Goal: Task Accomplishment & Management: Manage account settings

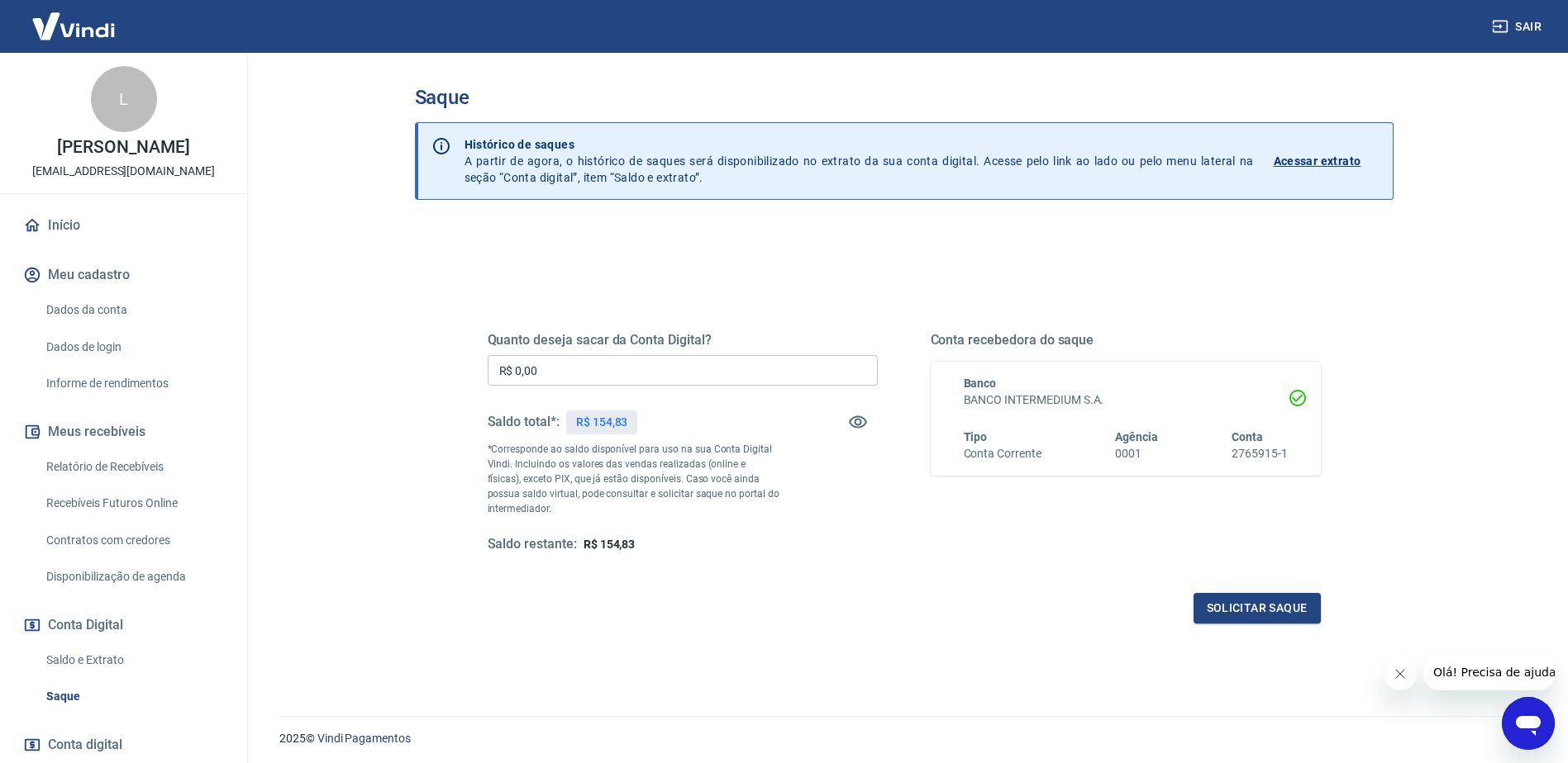
click at [612, 425] on p "R$ 154,83" at bounding box center [602, 422] width 52 height 17
click at [612, 425] on p "R$ 154,83" at bounding box center [602, 422] width 52 height 17
copy p "154,83"
click at [590, 367] on input "R$ 0,00" at bounding box center [682, 371] width 390 height 31
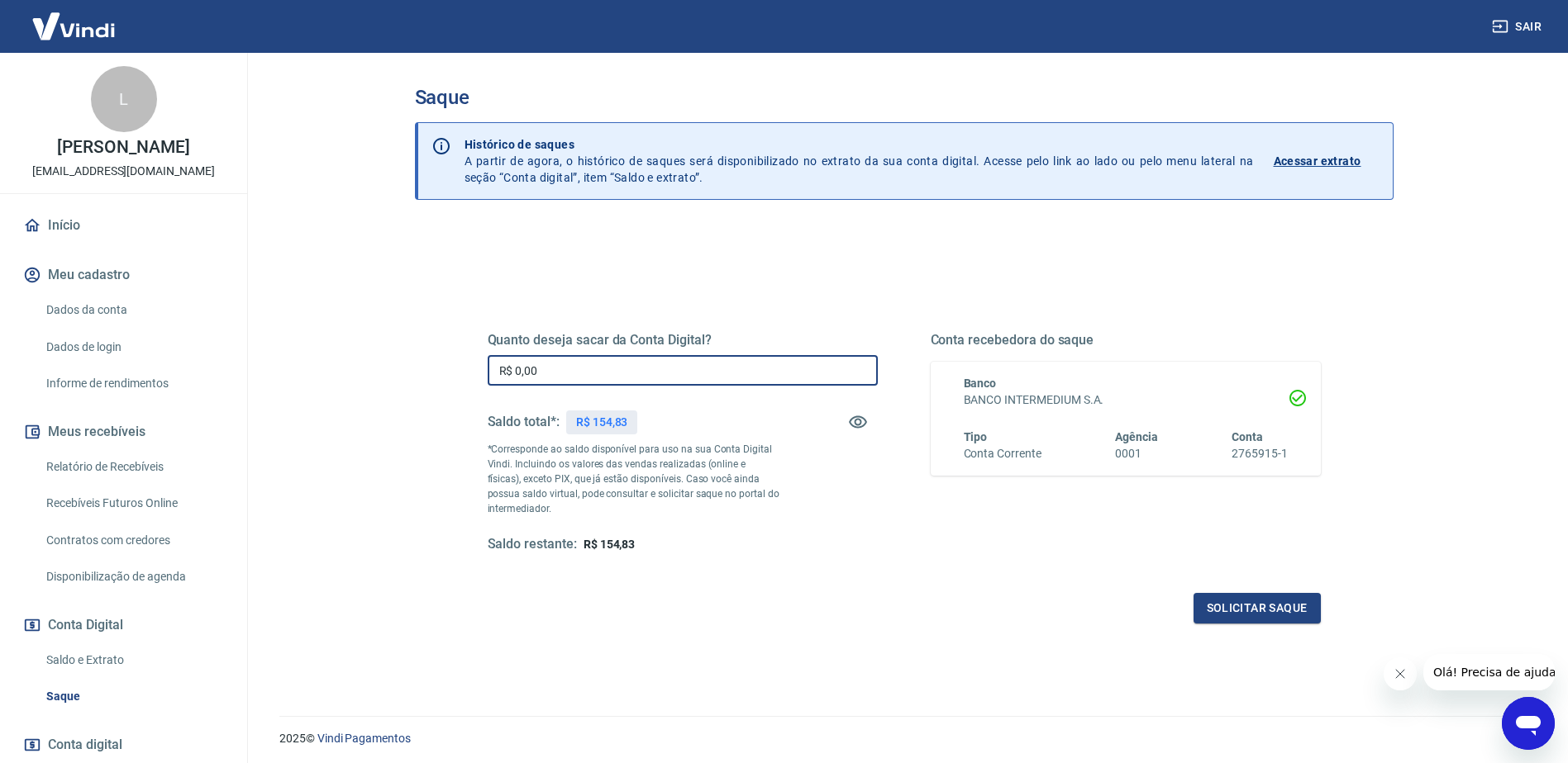
click at [590, 367] on input "R$ 0,00" at bounding box center [682, 371] width 390 height 31
paste input "154,83"
type input "R$ 154,83"
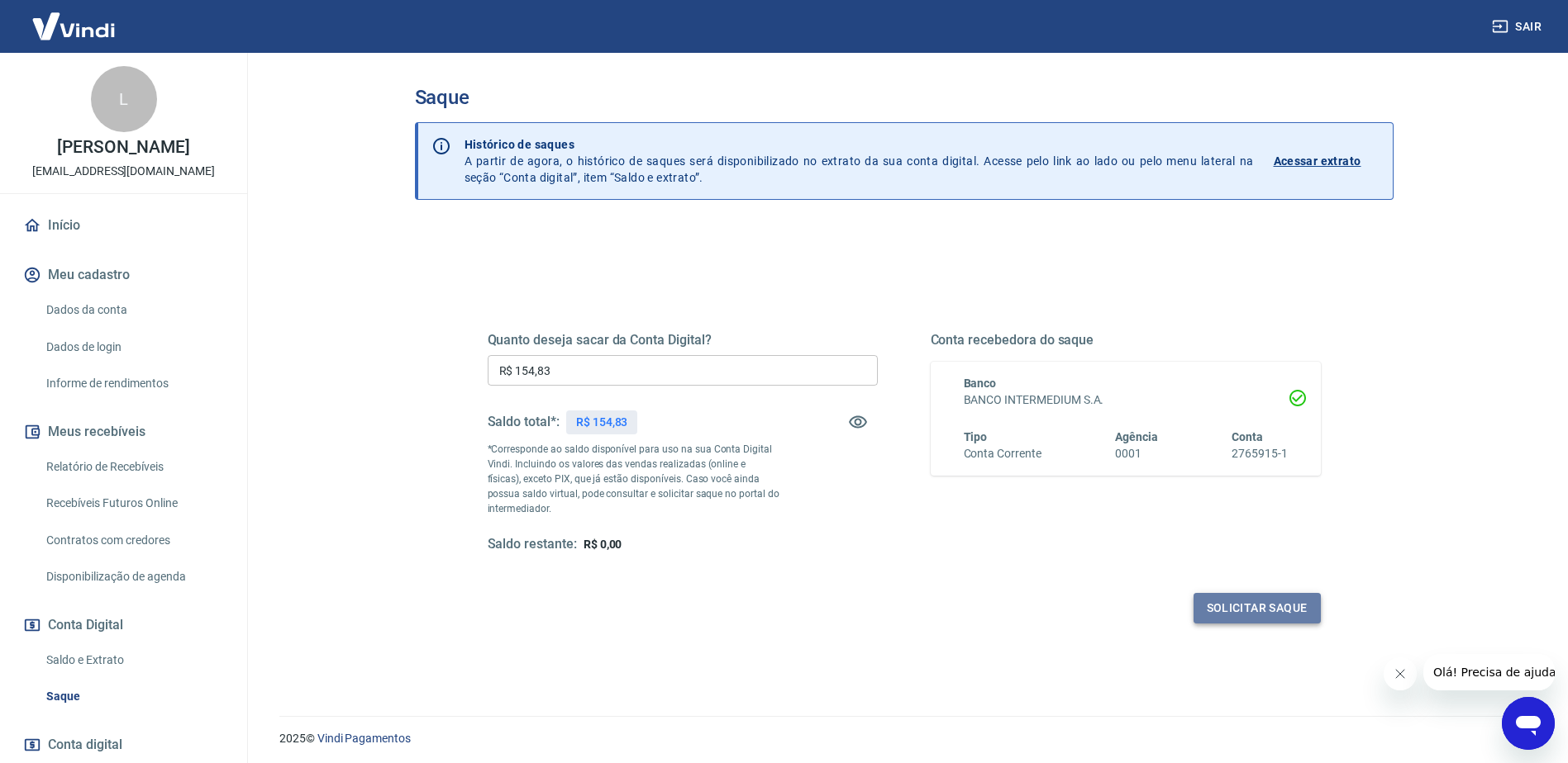
click at [1246, 602] on button "Solicitar saque" at bounding box center [1257, 609] width 127 height 31
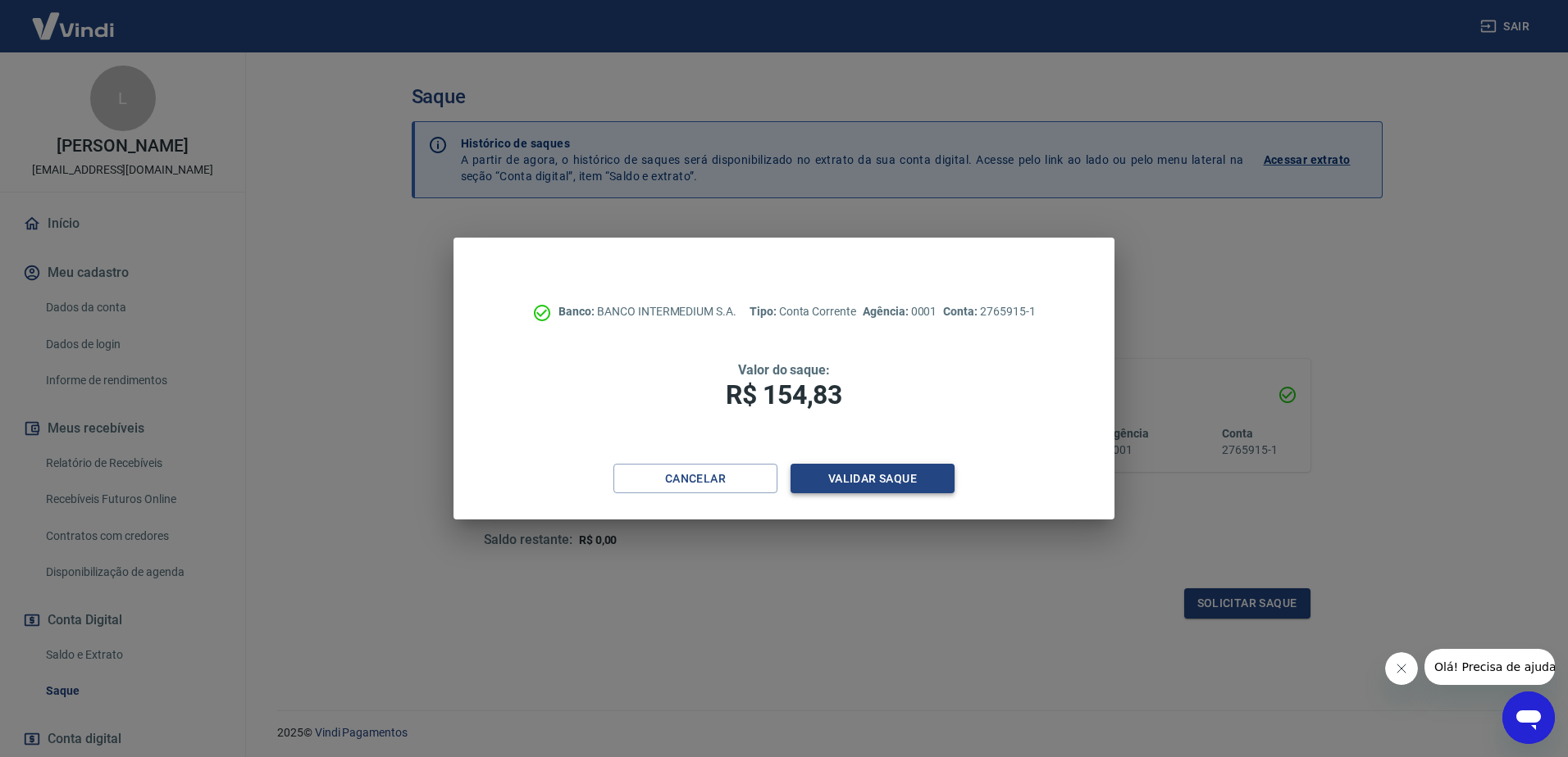
click at [860, 476] on button "Validar saque" at bounding box center [873, 479] width 164 height 31
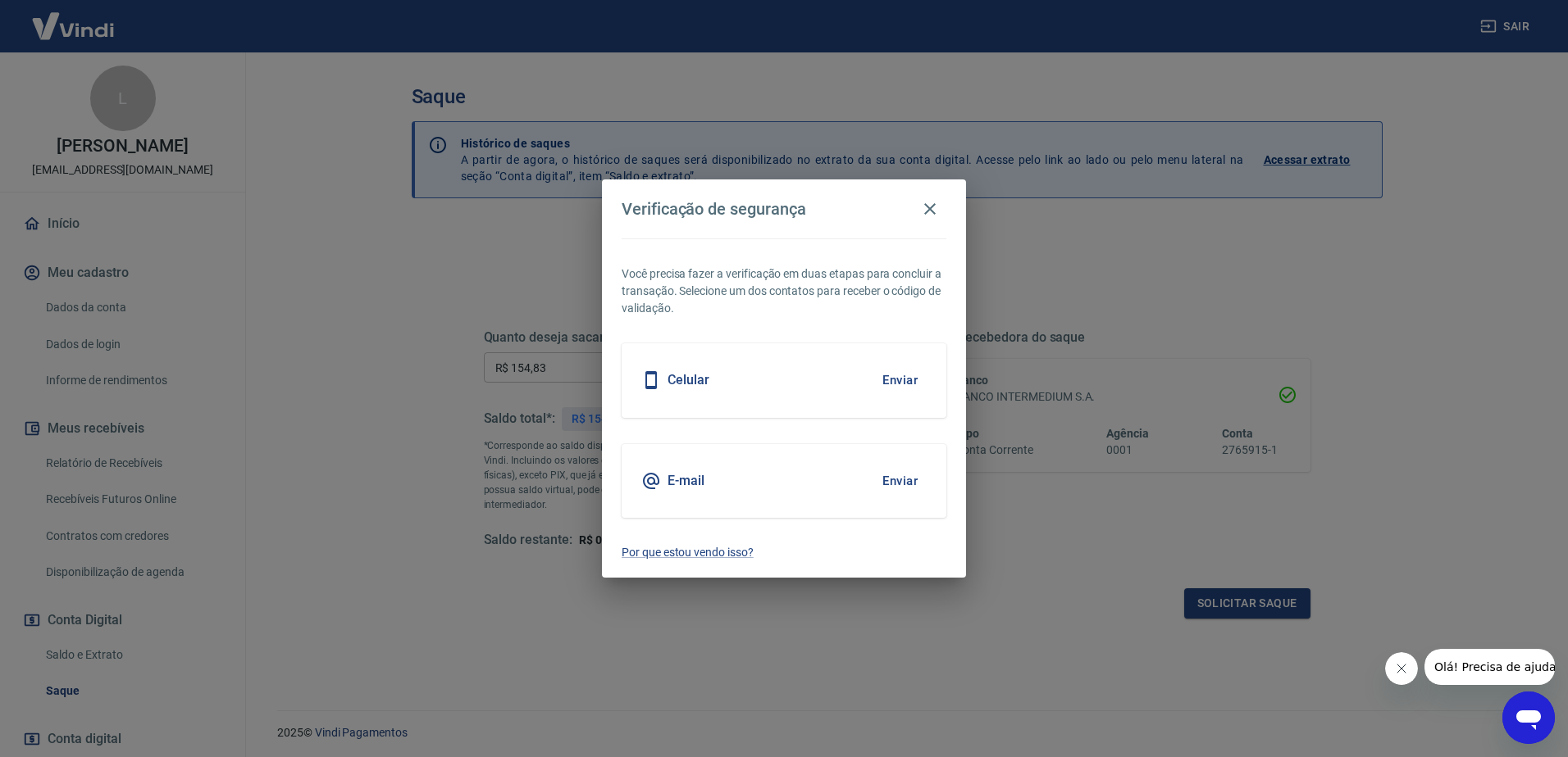
click at [899, 479] on button "Enviar" at bounding box center [900, 481] width 53 height 34
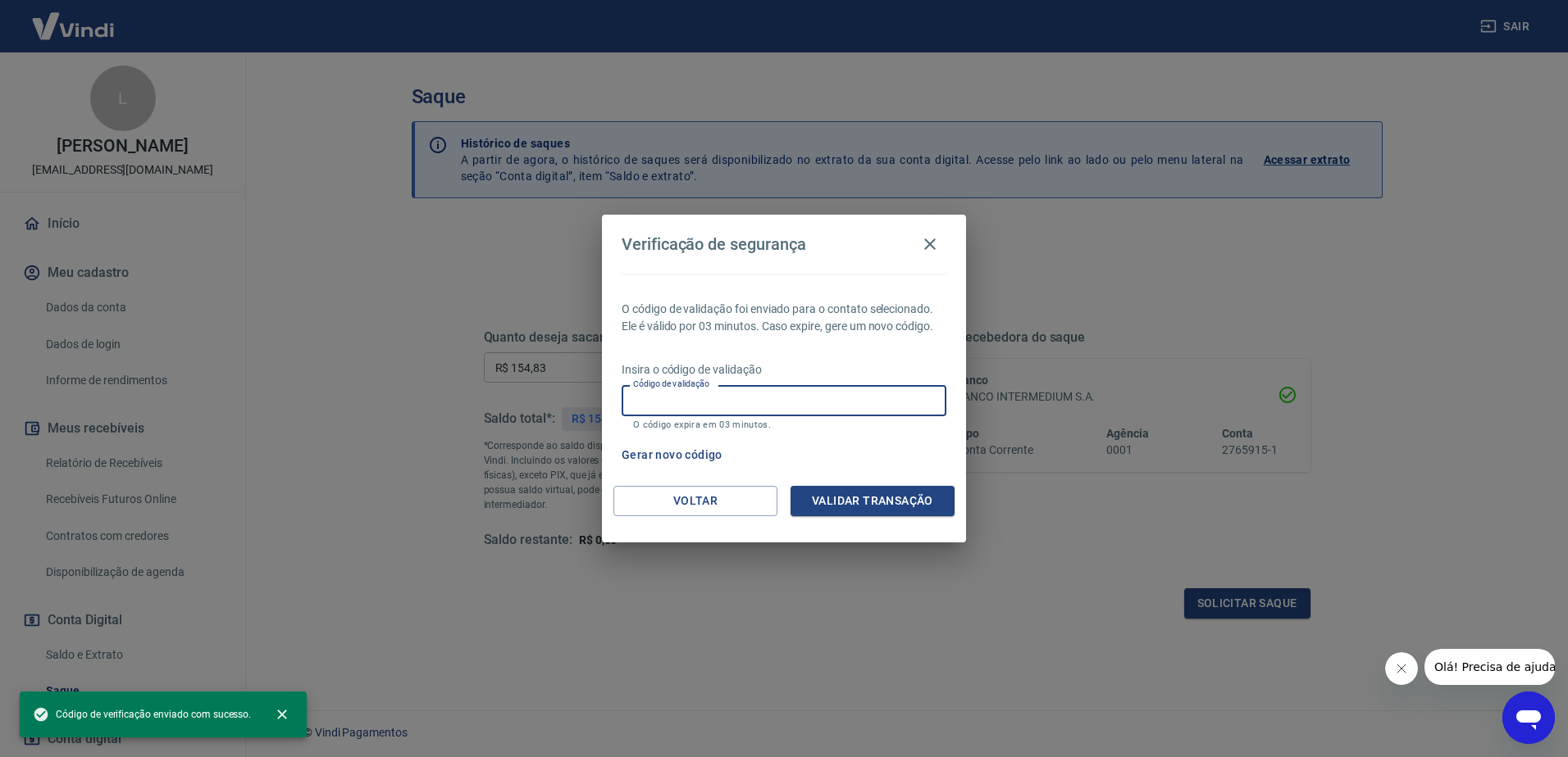
paste input "818622"
type input "818622"
click at [849, 512] on button "Validar transação" at bounding box center [873, 501] width 164 height 31
